Goal: Task Accomplishment & Management: Use online tool/utility

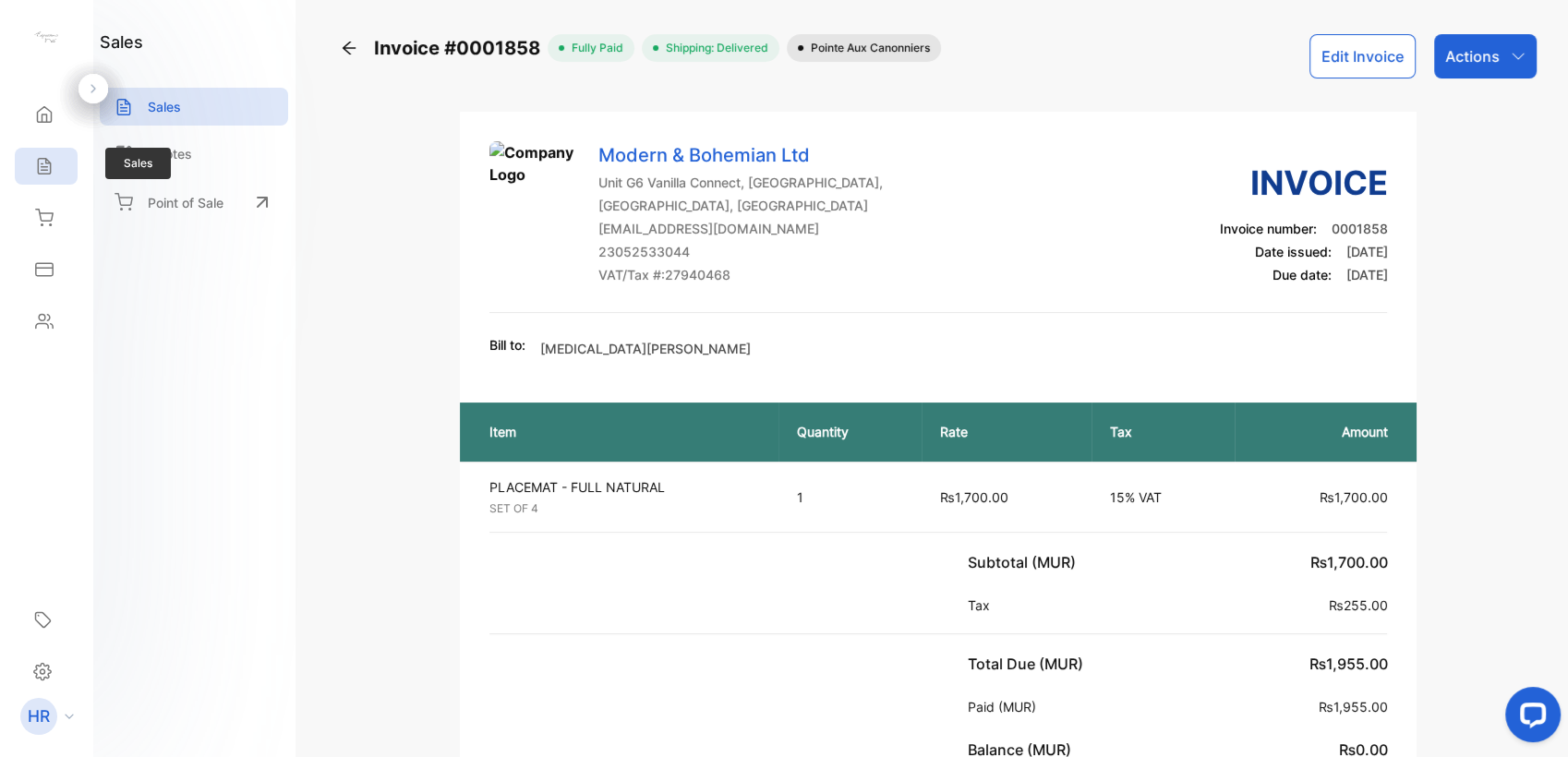
click at [45, 157] on icon at bounding box center [44, 166] width 19 height 19
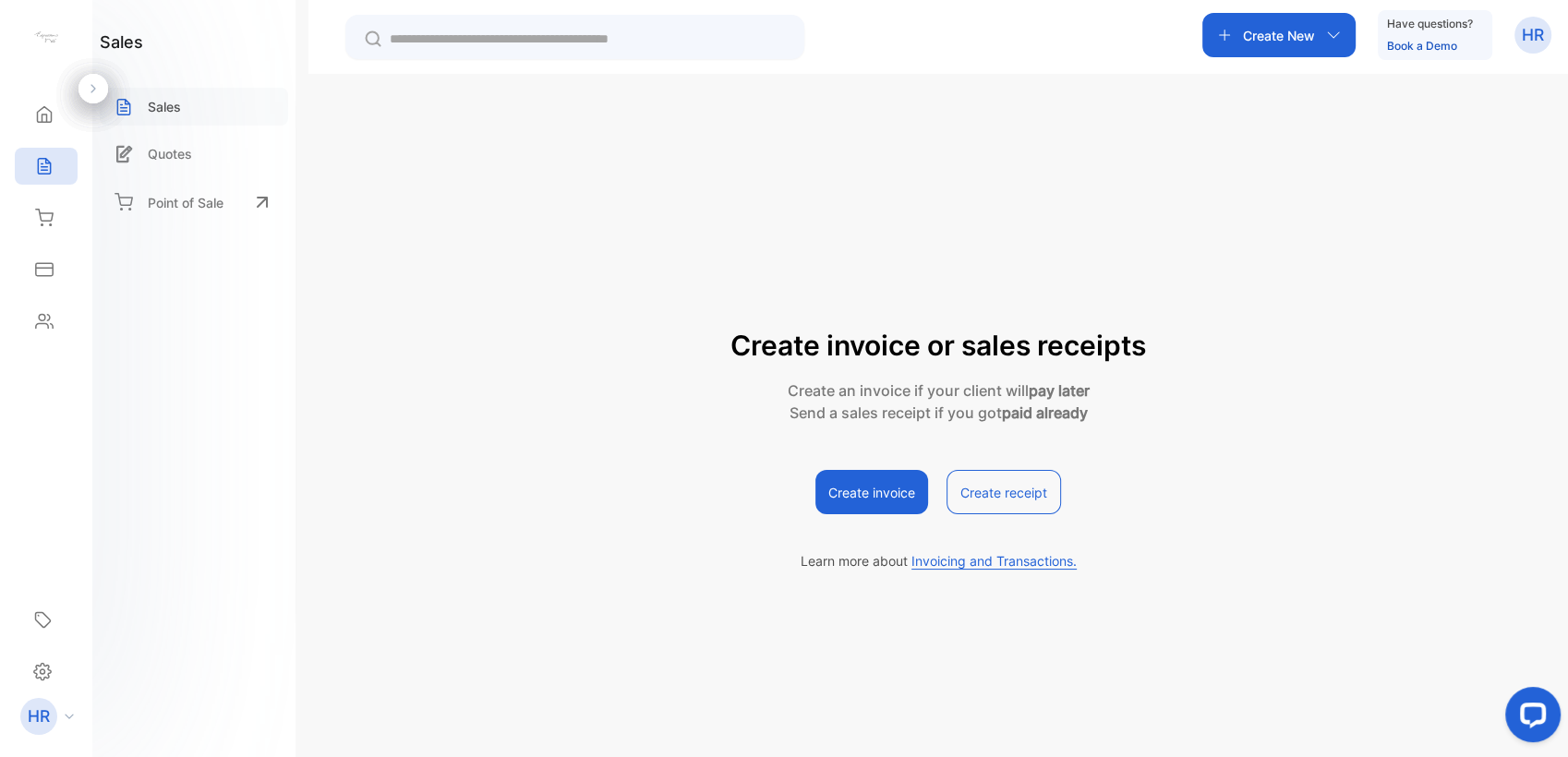
click at [204, 122] on div "Sales" at bounding box center [193, 106] width 188 height 38
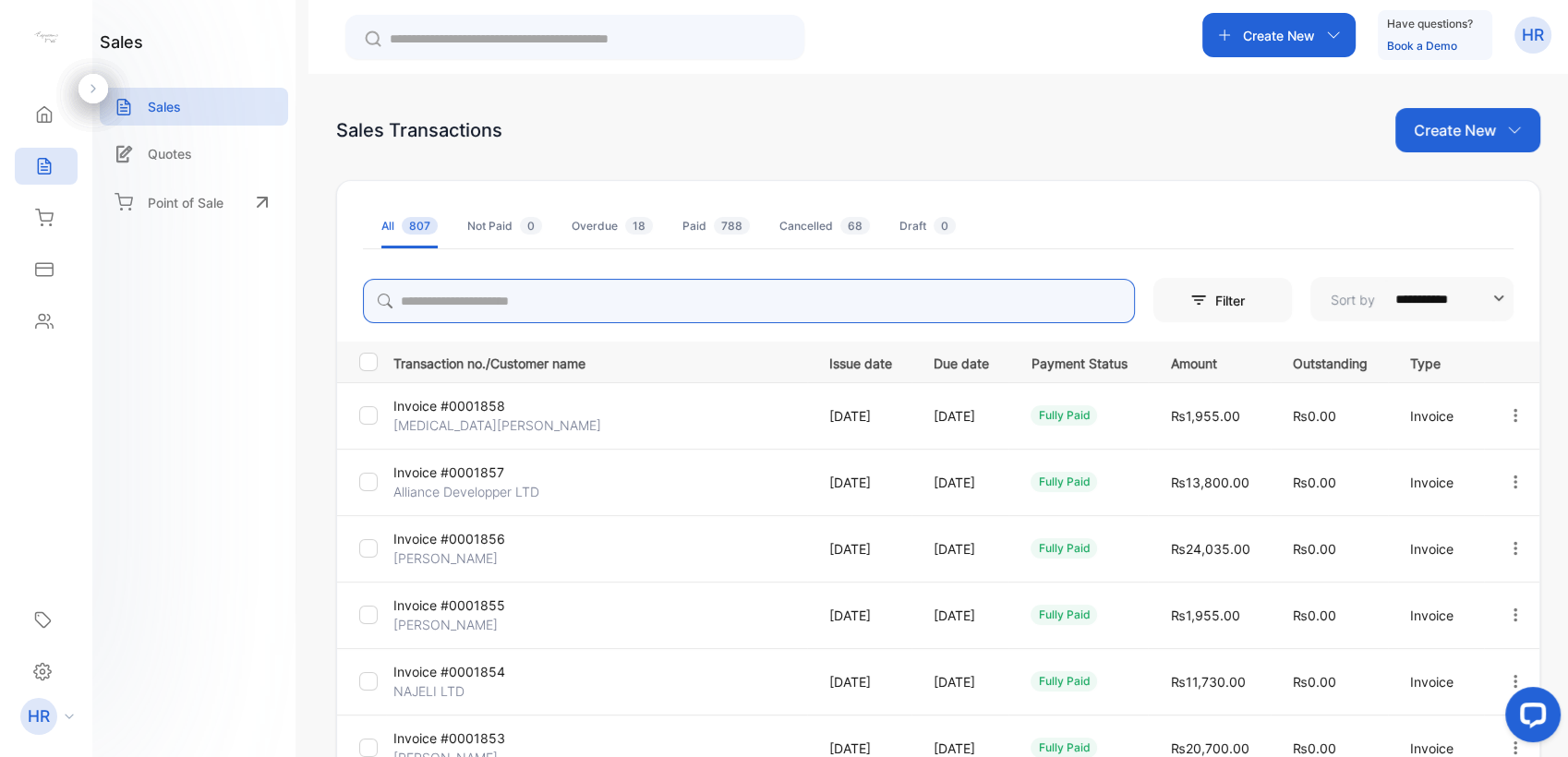
click at [627, 291] on input "search" at bounding box center [748, 300] width 772 height 44
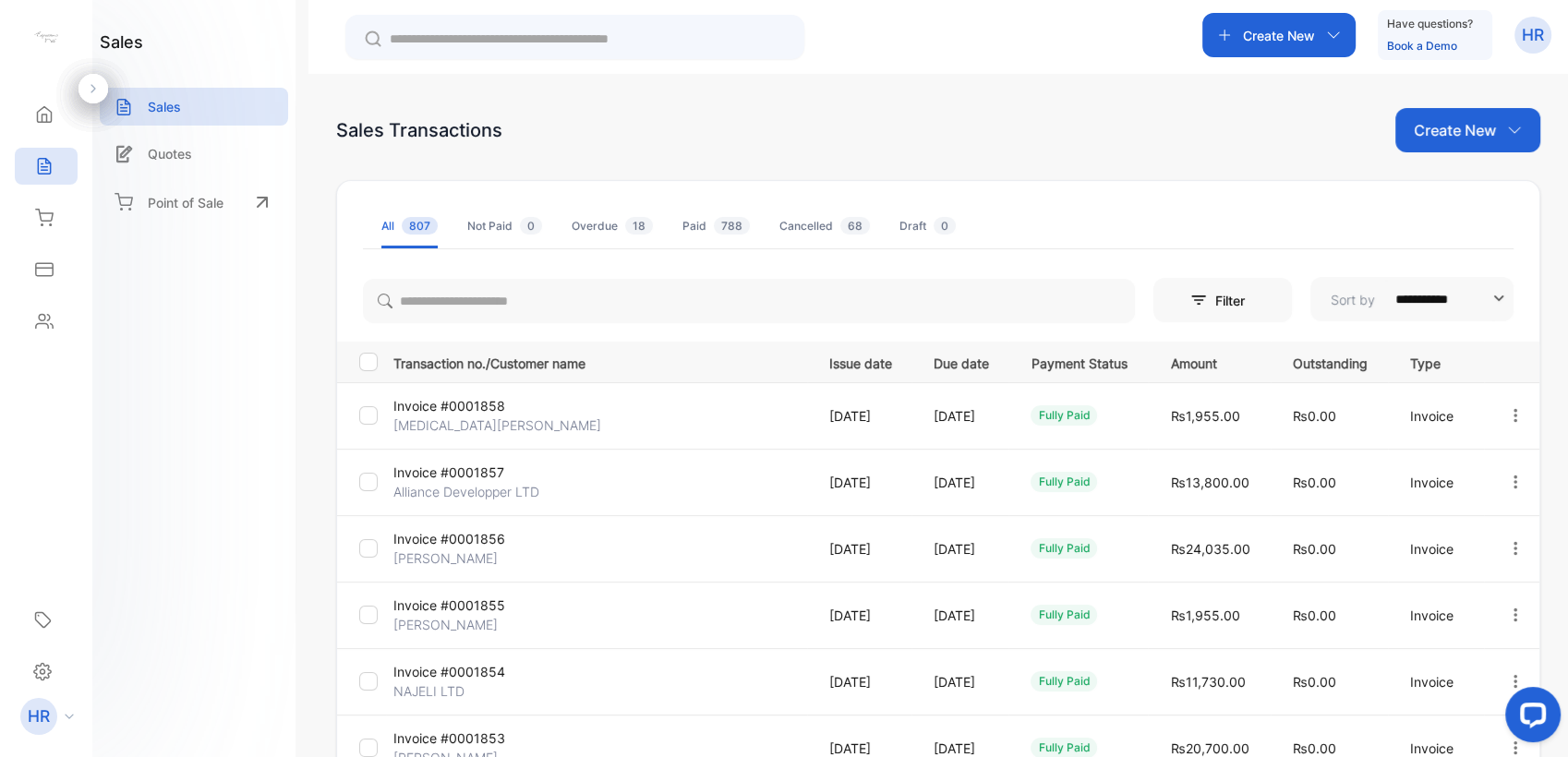
click at [224, 506] on div "sales Sales Quotes Point of Sale" at bounding box center [194, 378] width 203 height 757
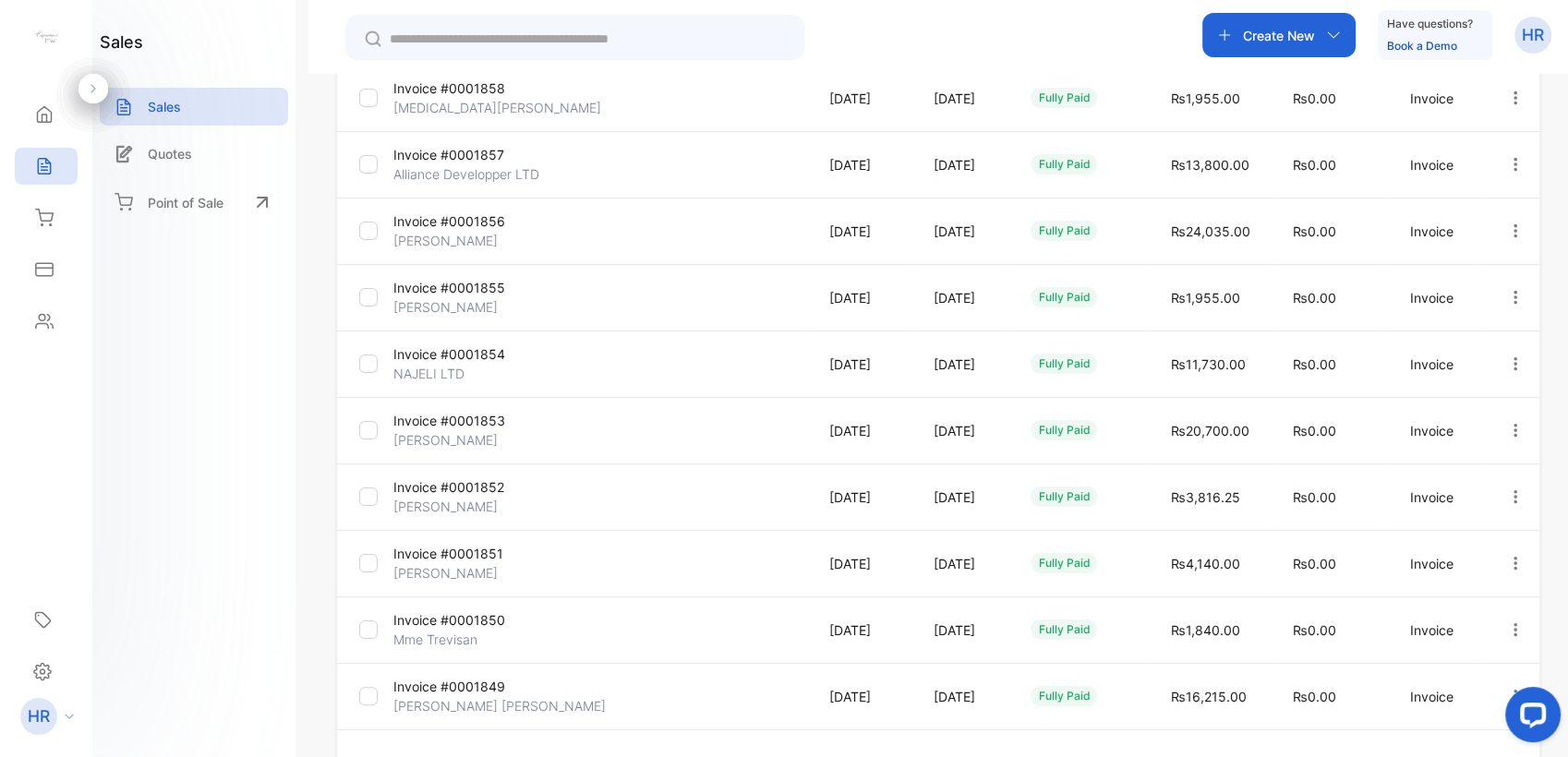
scroll to position [321, 0]
click at [490, 159] on p "Invoice #0001857" at bounding box center [462, 152] width 137 height 19
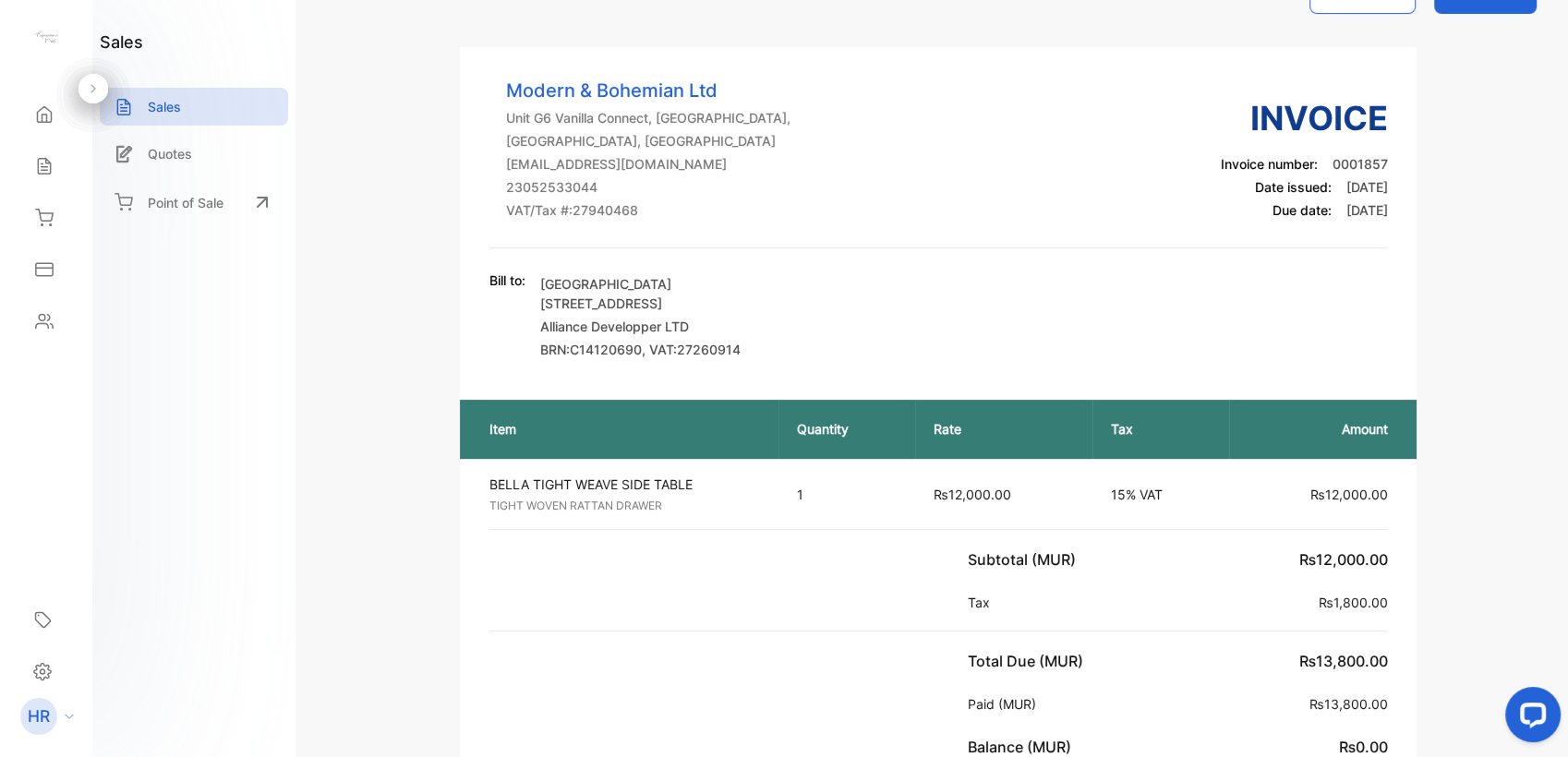
scroll to position [38, 0]
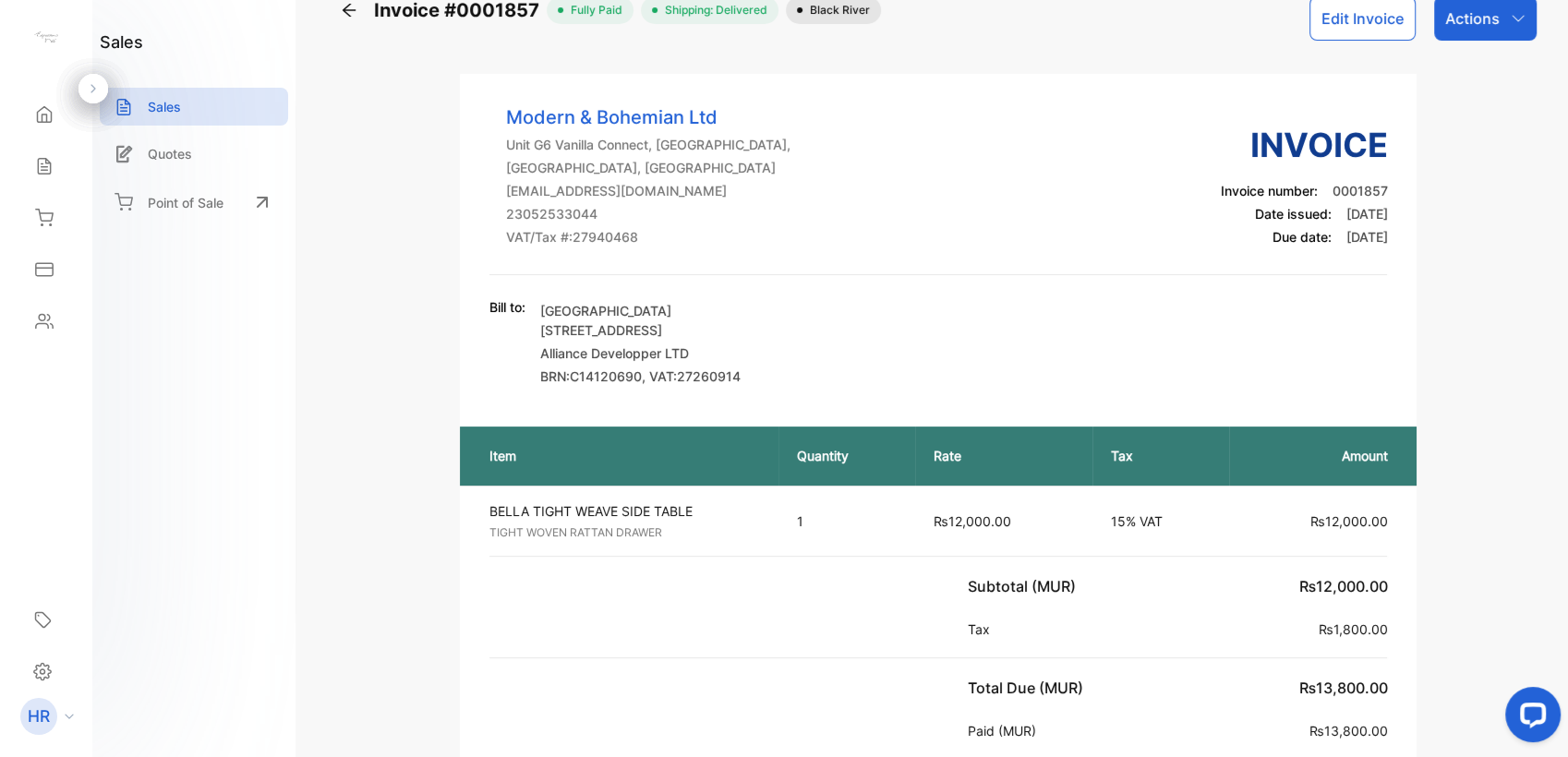
click at [345, 15] on icon at bounding box center [349, 10] width 19 height 19
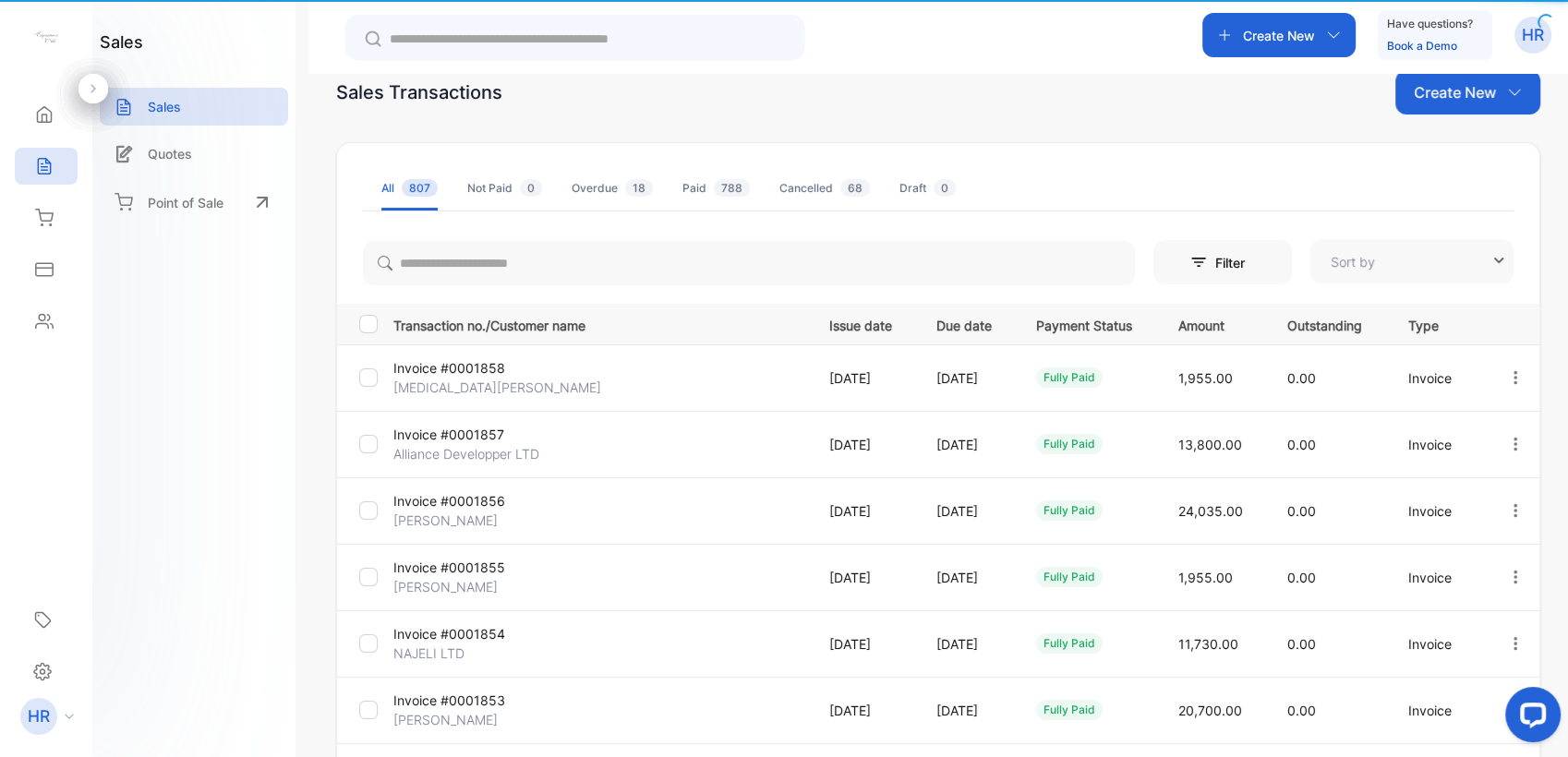
type input "**********"
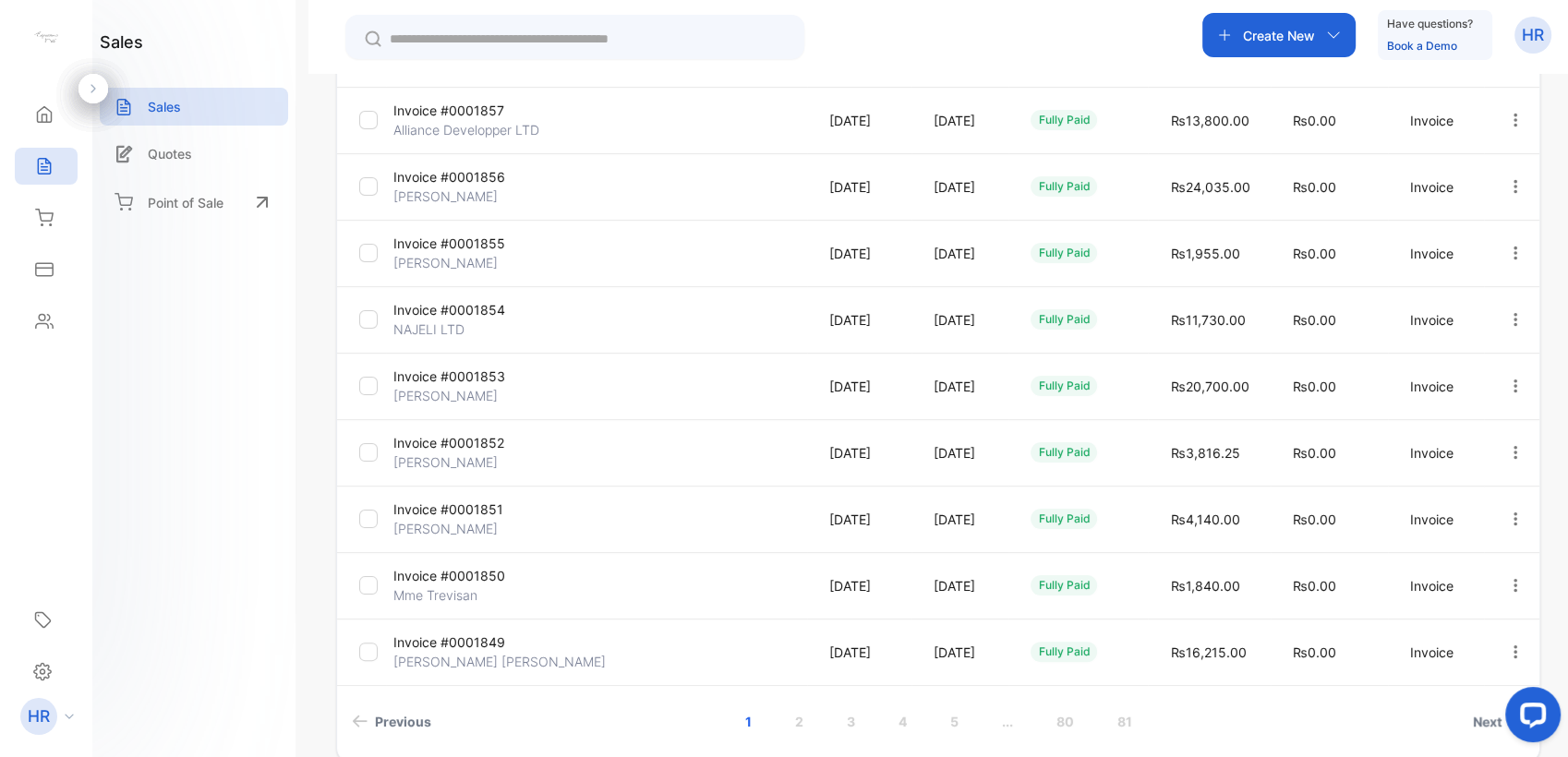
scroll to position [391, 0]
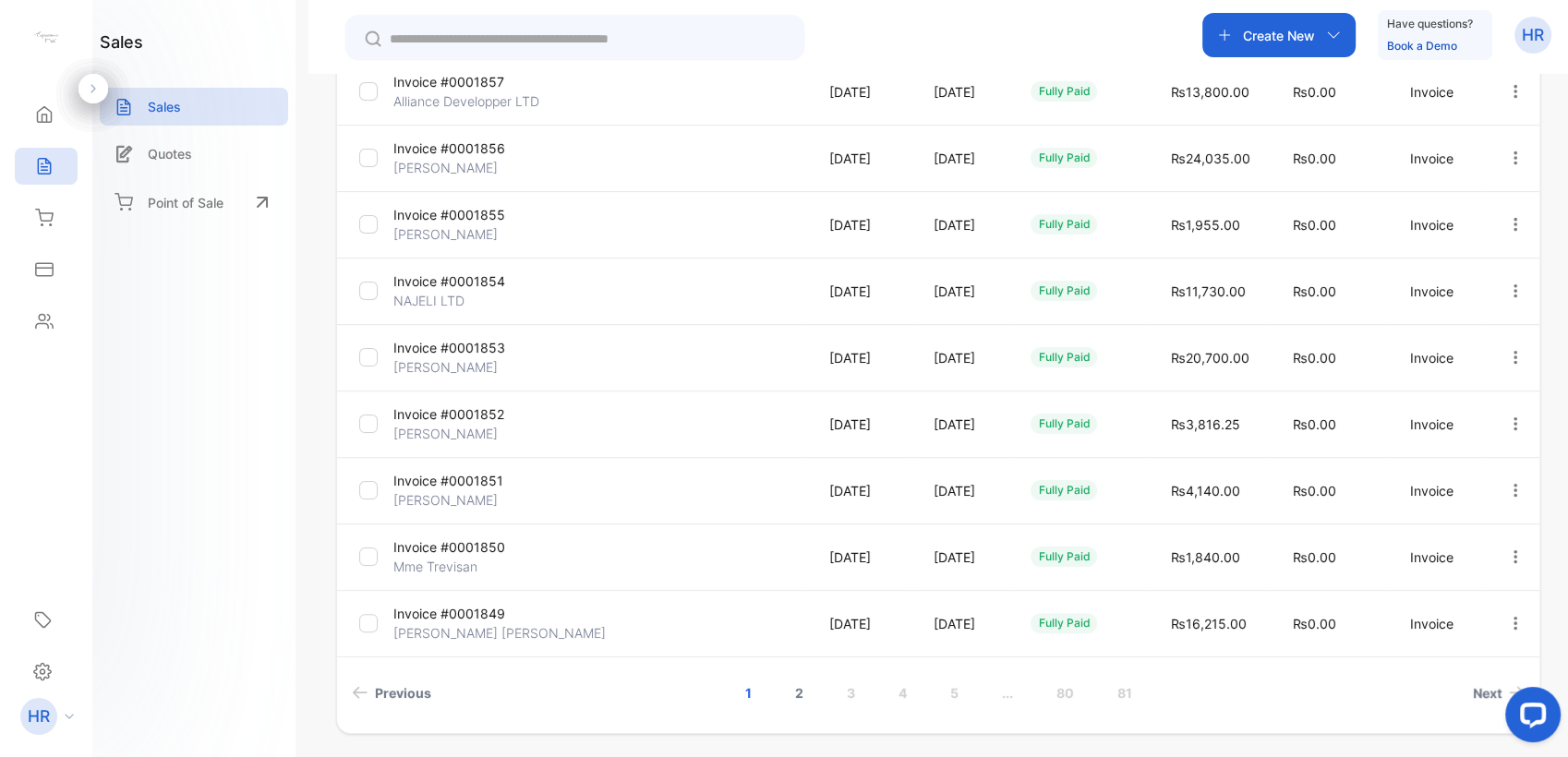
click at [802, 701] on link "2" at bounding box center [799, 693] width 53 height 34
drag, startPoint x: 260, startPoint y: 403, endPoint x: 297, endPoint y: 382, distance: 42.5
click at [260, 402] on div "sales Sales Quotes Point of Sale" at bounding box center [194, 378] width 203 height 757
click at [713, 700] on link "1" at bounding box center [722, 693] width 51 height 34
click at [451, 280] on p "Invoice #0001854" at bounding box center [462, 282] width 137 height 19
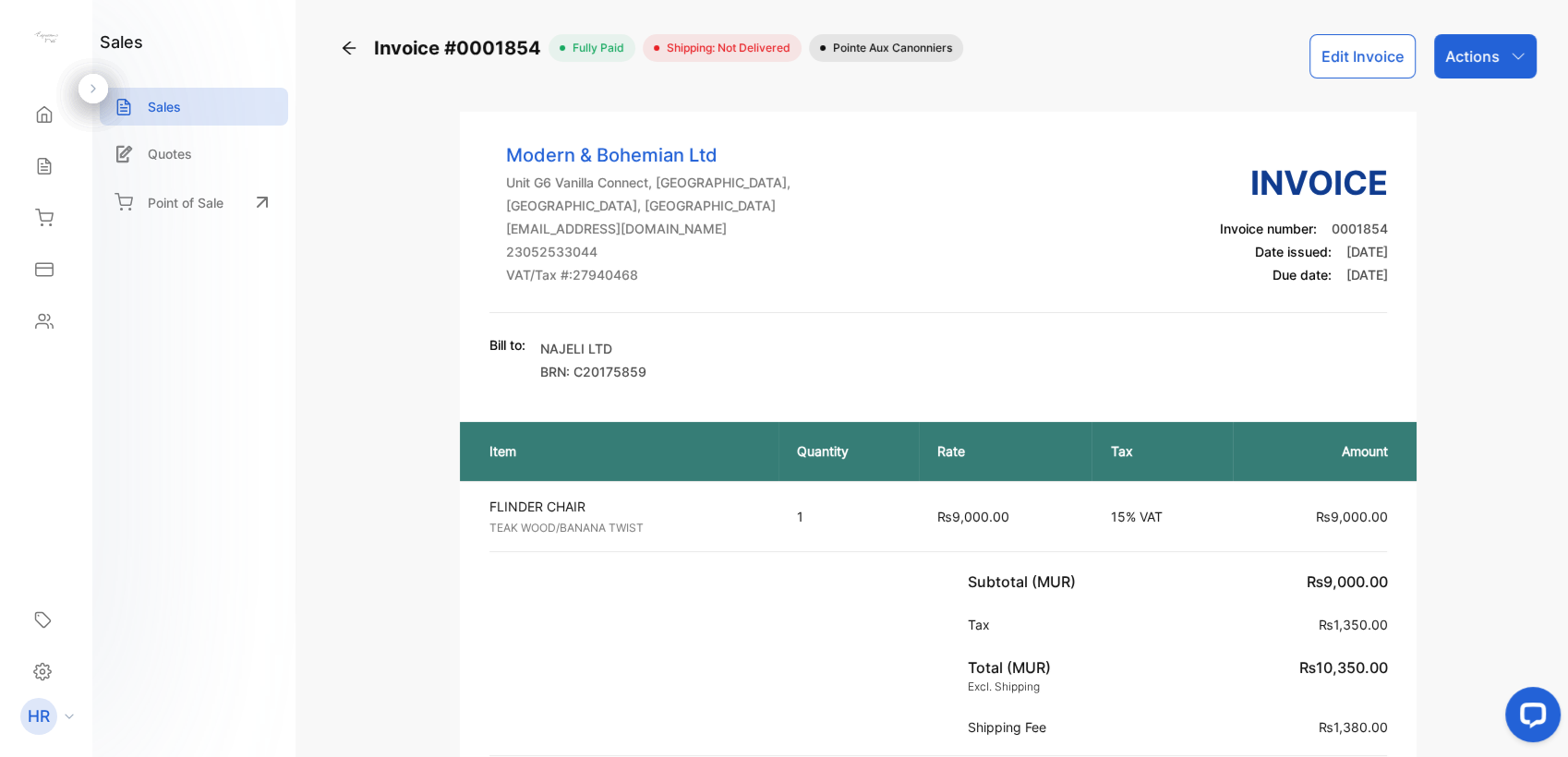
click at [1484, 62] on p "Actions" at bounding box center [1472, 56] width 55 height 22
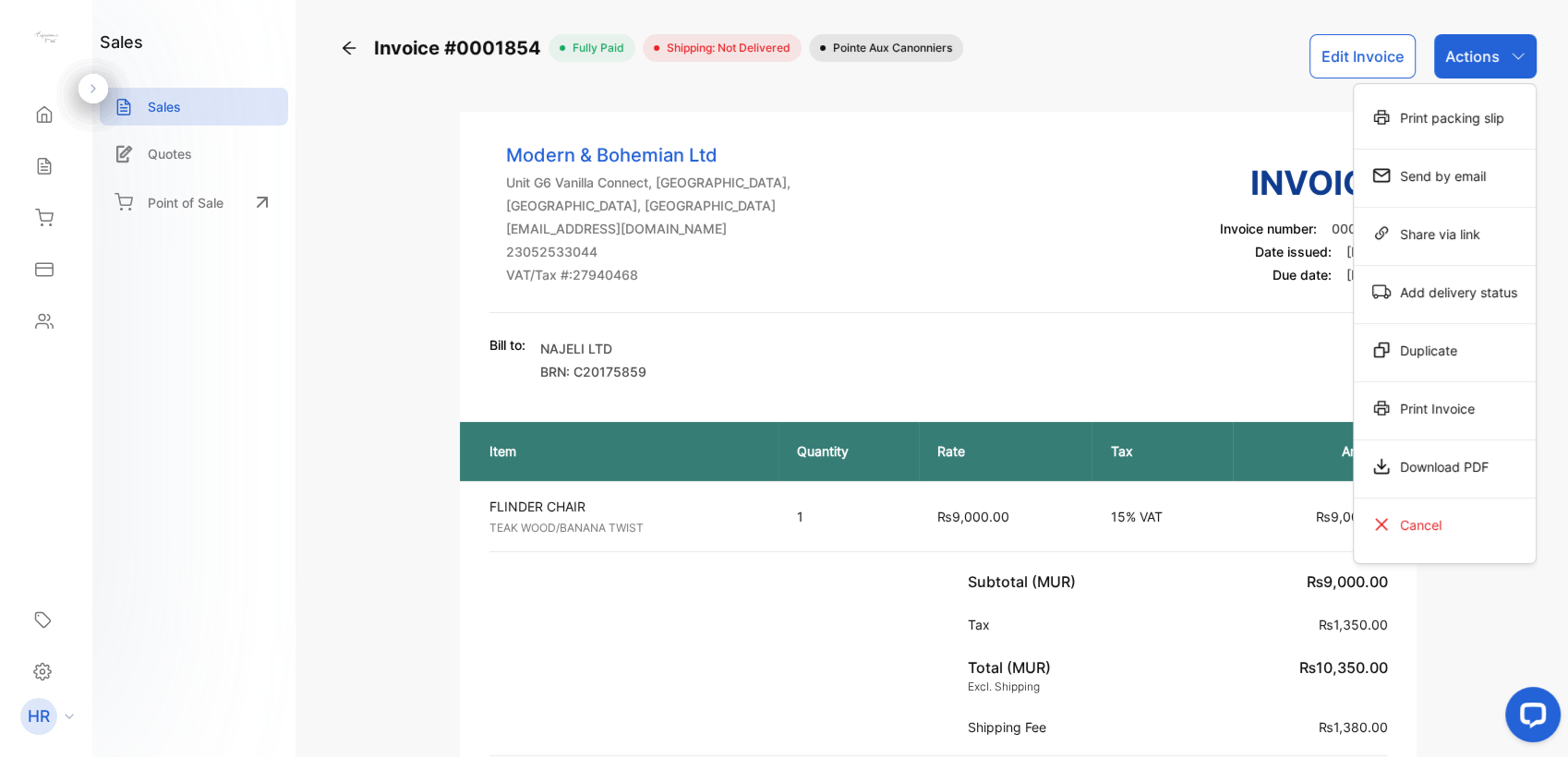
click at [983, 339] on div "Bill to: NAJELI LTD BRN: C20175859" at bounding box center [938, 358] width 899 height 46
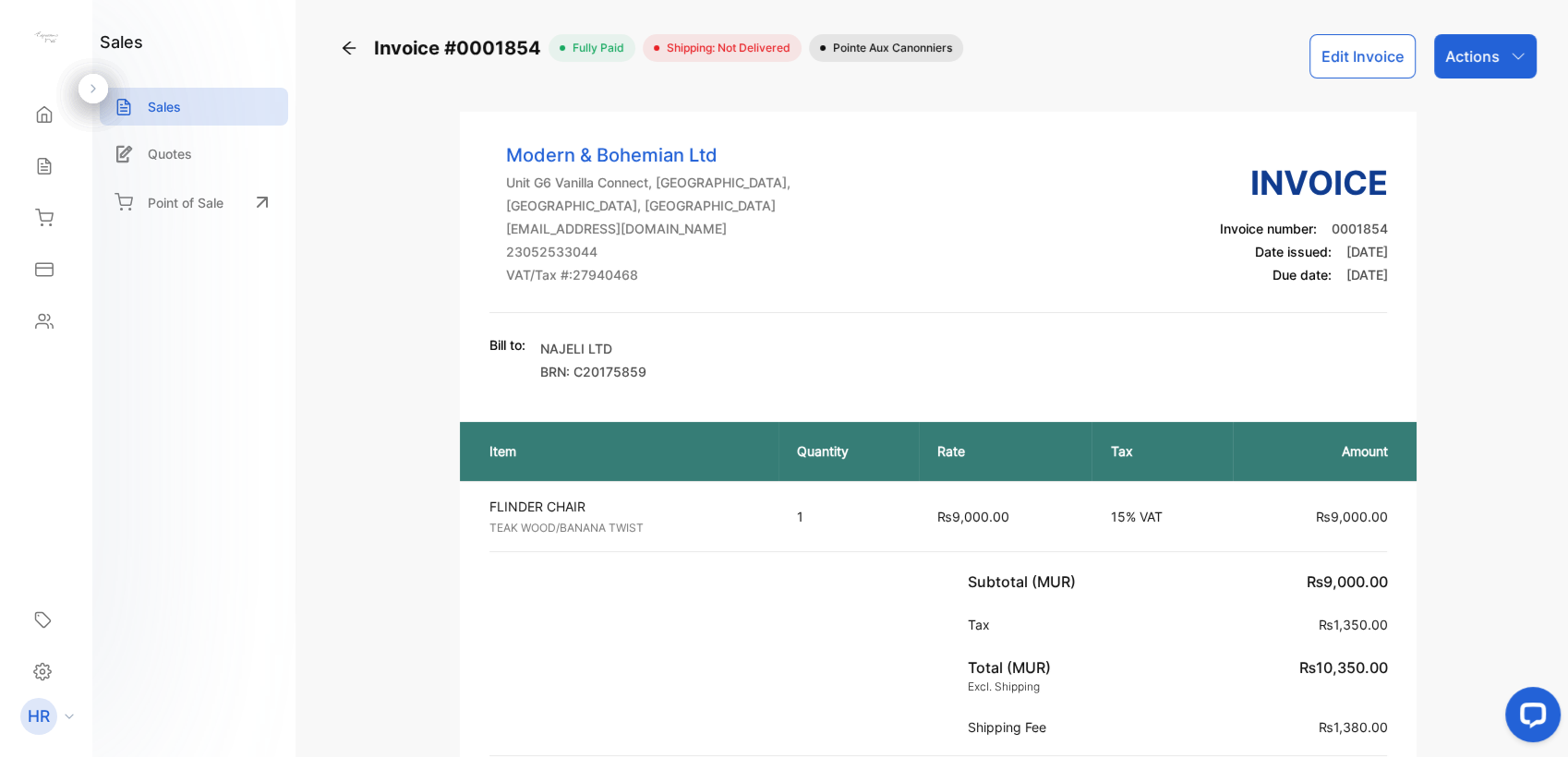
click at [1449, 62] on p "Actions" at bounding box center [1472, 56] width 55 height 22
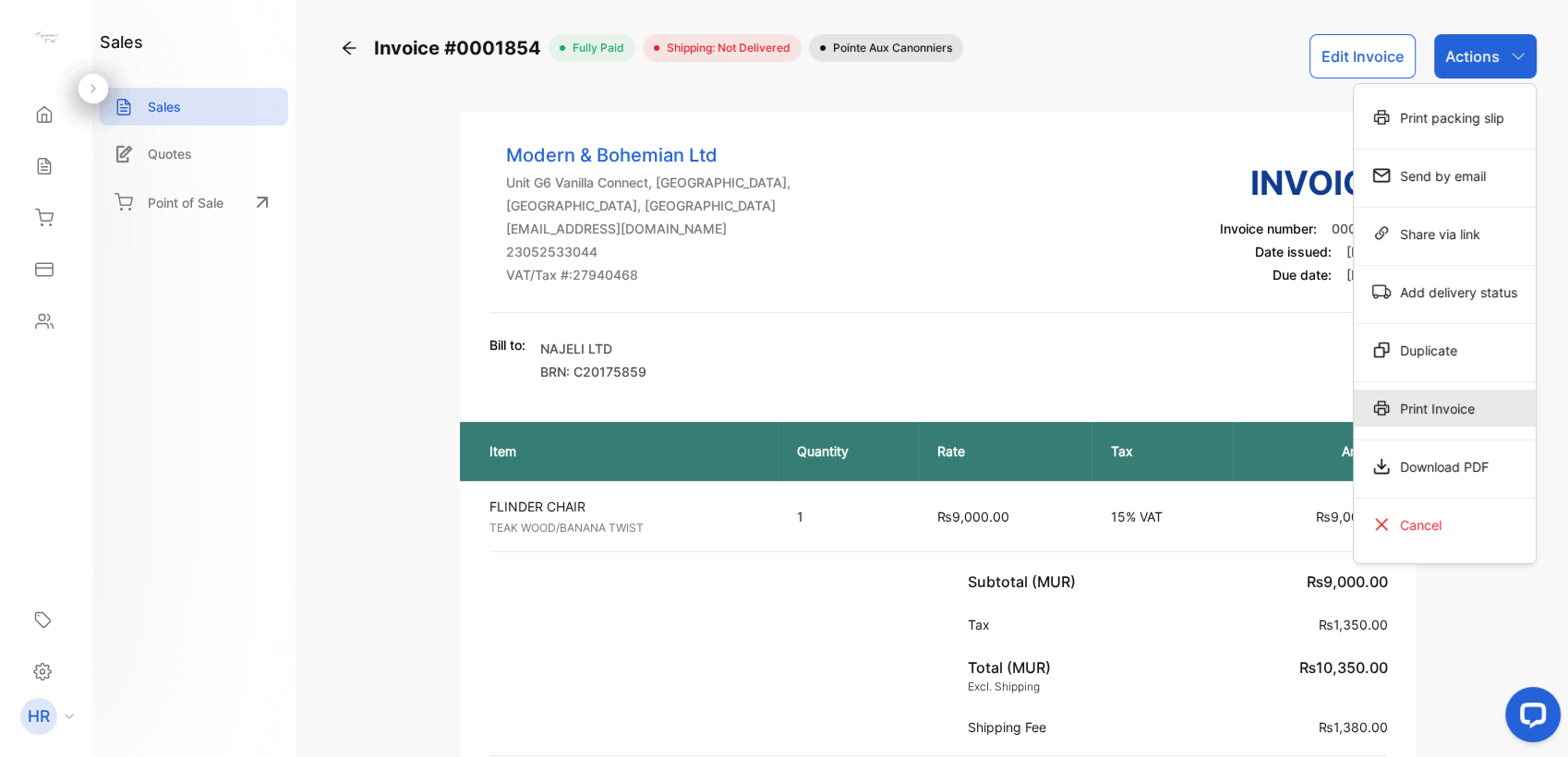
click at [1409, 420] on div "Print Invoice" at bounding box center [1444, 408] width 182 height 37
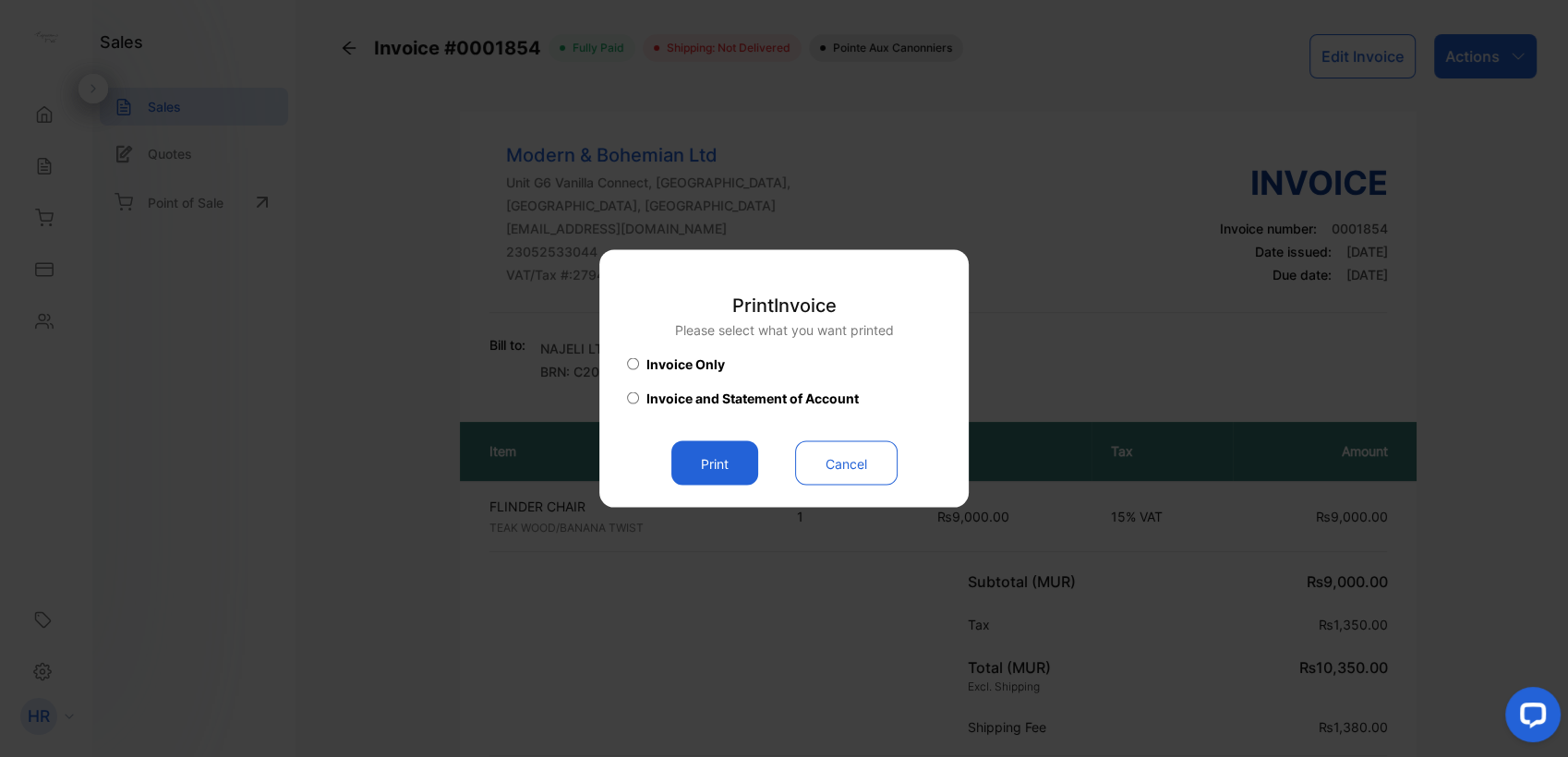
click at [702, 465] on button "Print" at bounding box center [714, 463] width 87 height 44
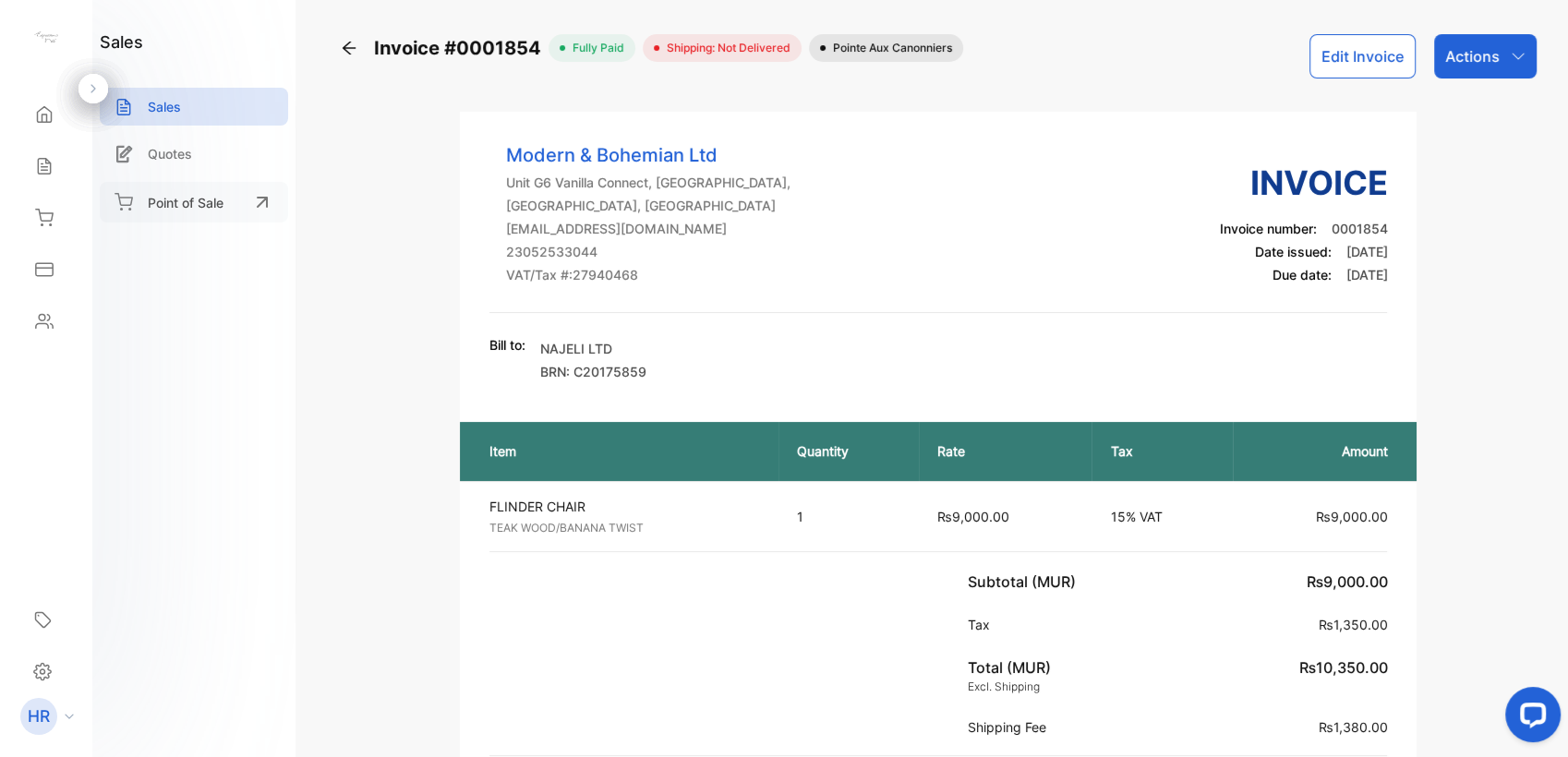
click at [29, 175] on div "Sales" at bounding box center [46, 167] width 62 height 37
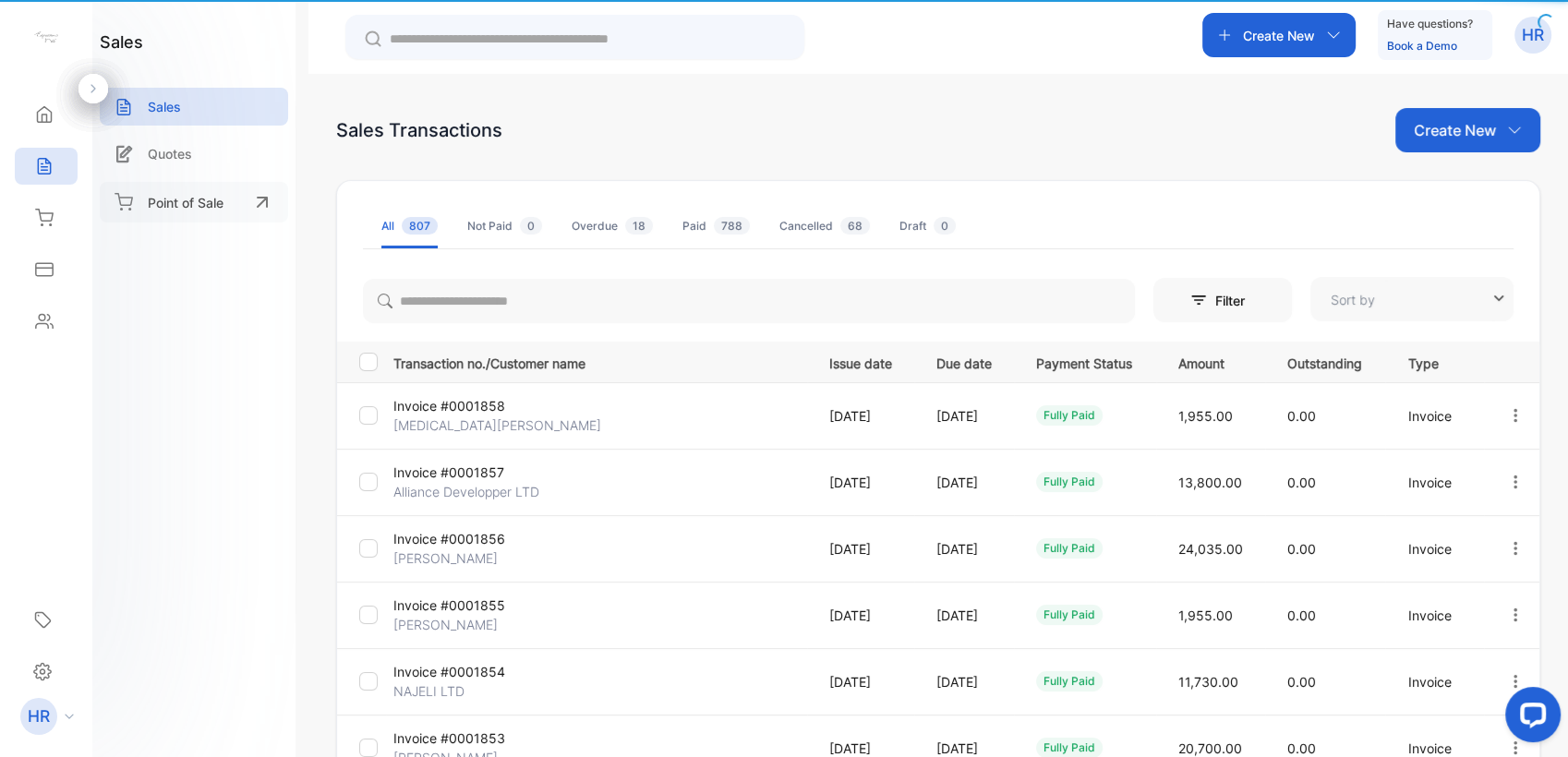
type input "**********"
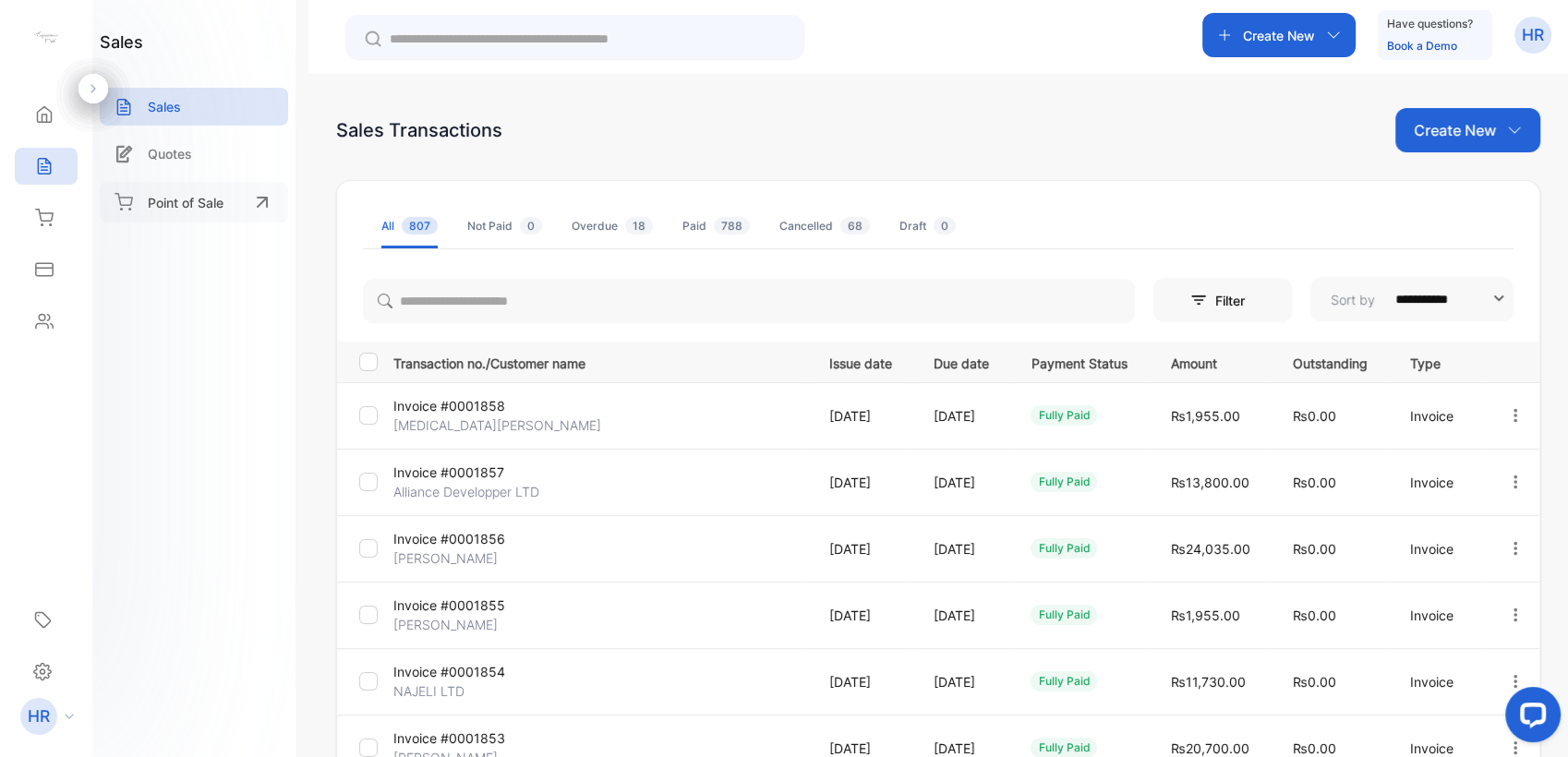
click at [53, 224] on icon at bounding box center [44, 217] width 19 height 19
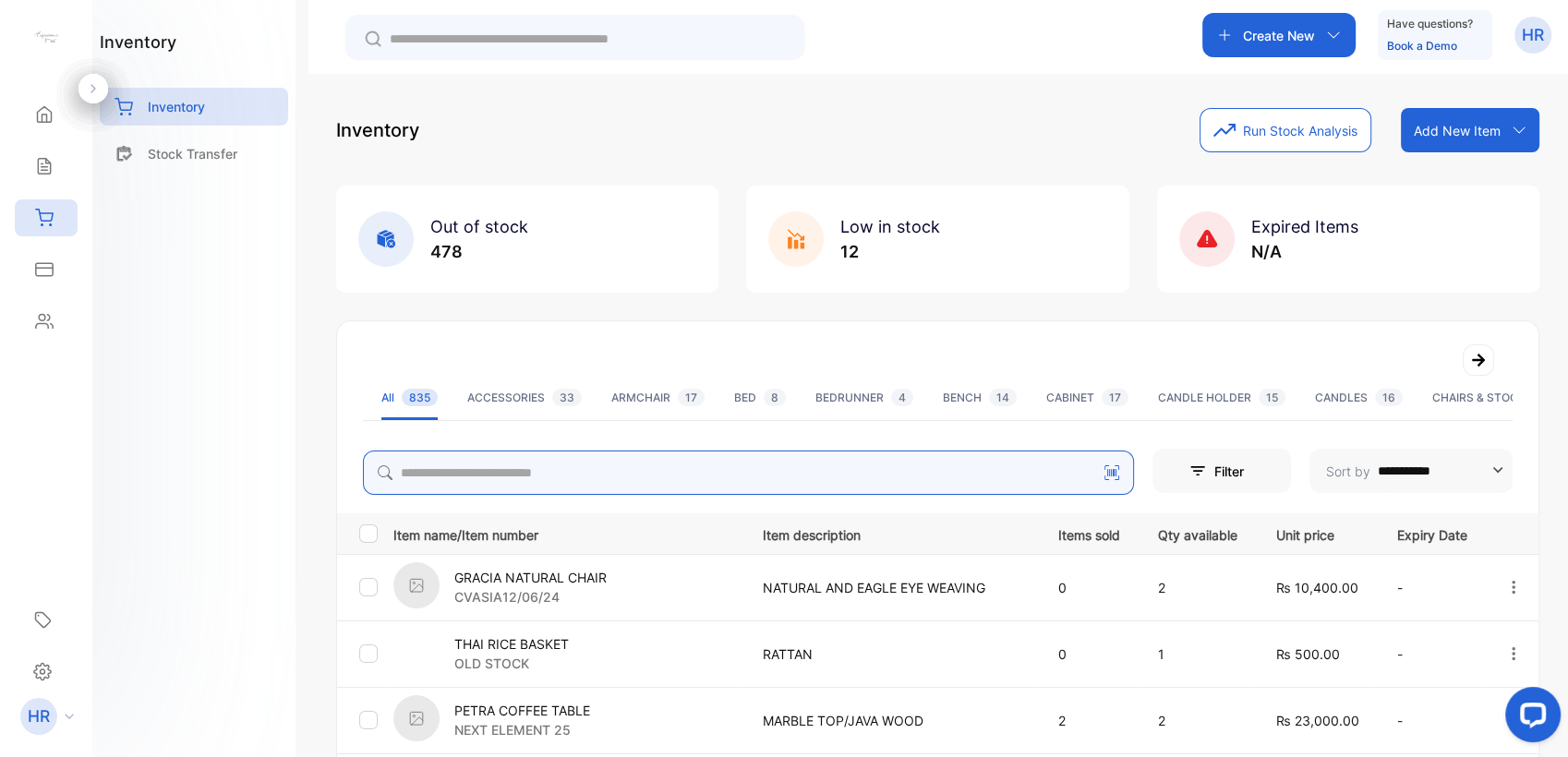
click at [446, 474] on input "search" at bounding box center [747, 472] width 771 height 44
type input "*******"
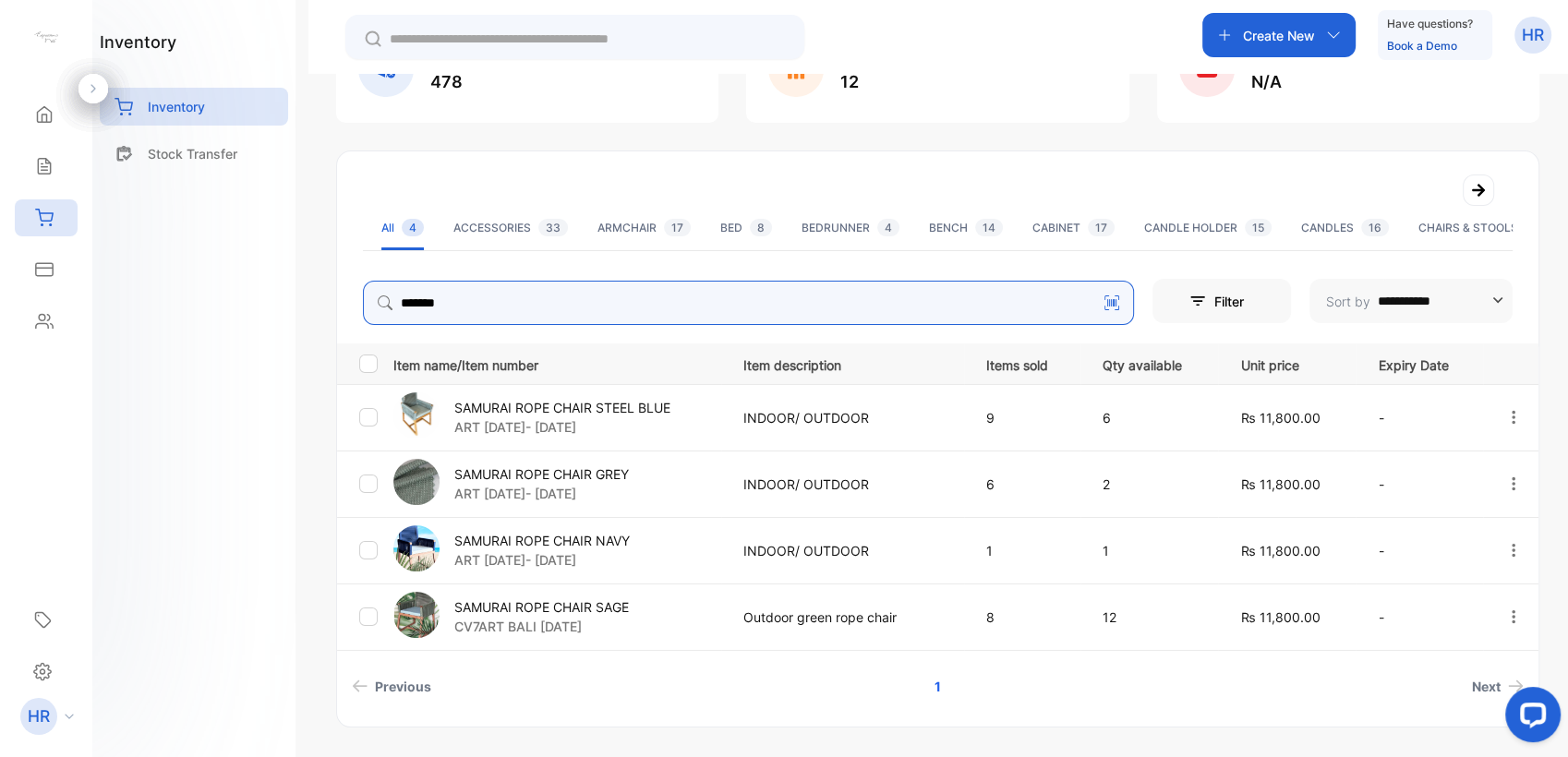
scroll to position [205, 0]
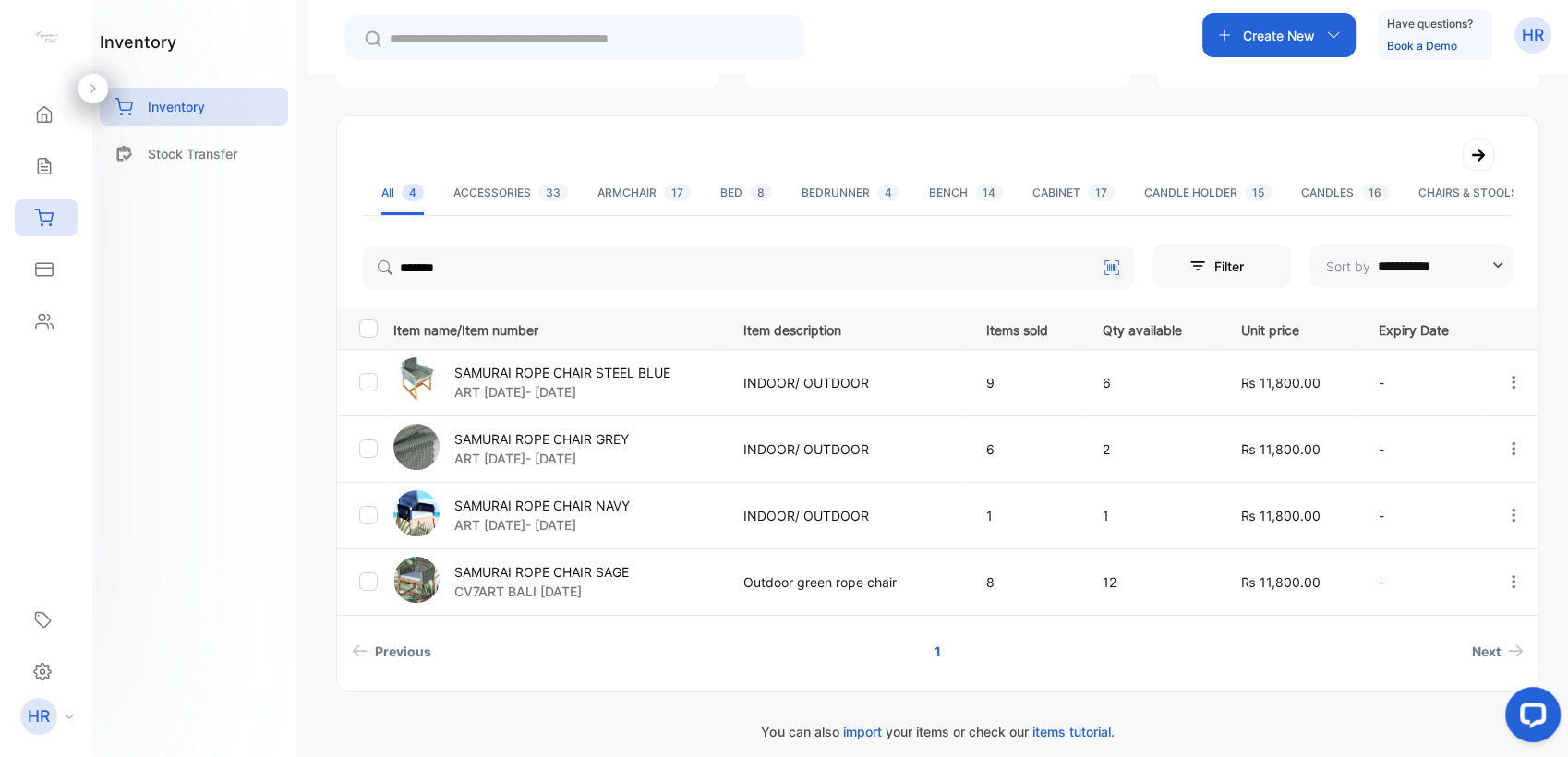
click at [47, 171] on icon at bounding box center [44, 166] width 19 height 19
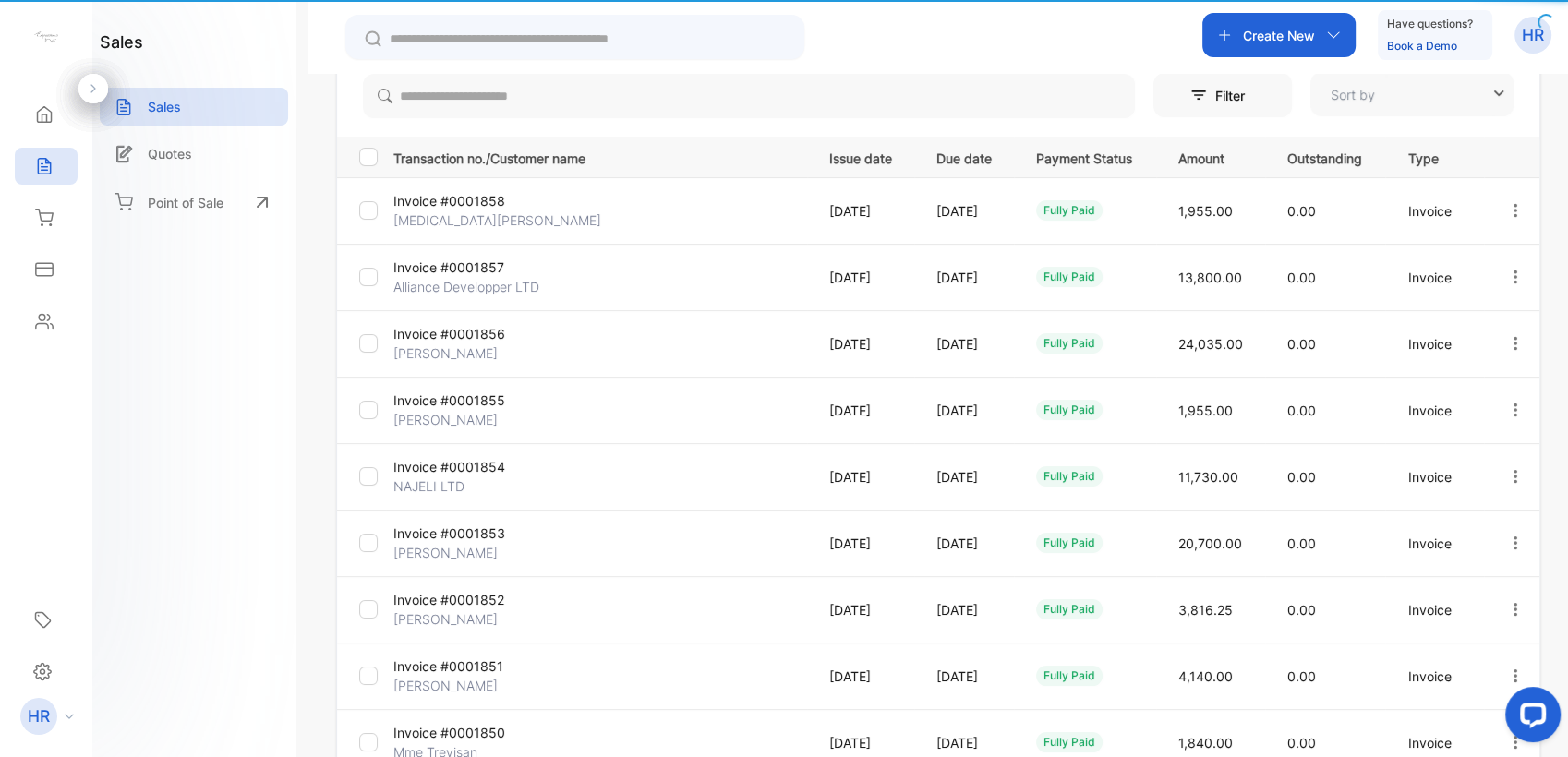
type input "**********"
